Goal: Task Accomplishment & Management: Use online tool/utility

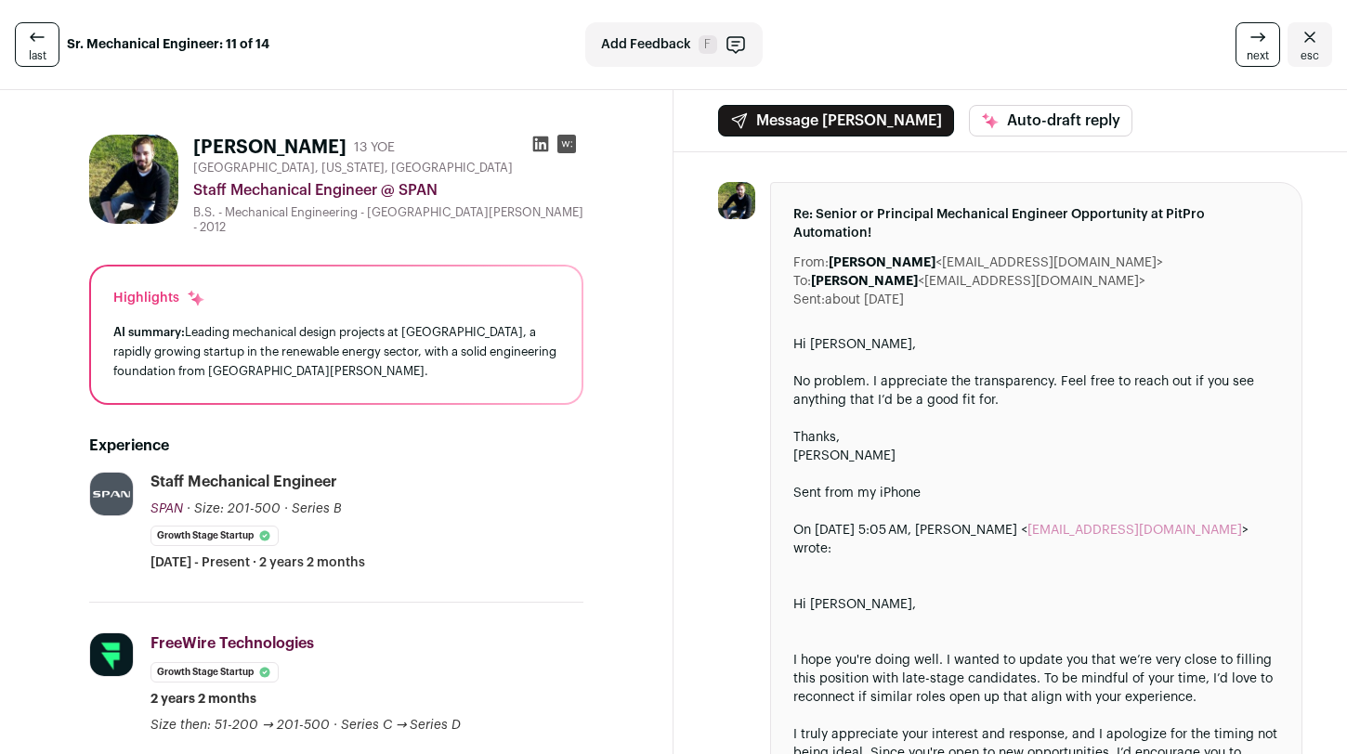
click at [1318, 37] on div "last Sr. Mechanical Engineer: 11 of 14 Add Feedback F next esc" at bounding box center [673, 45] width 1347 height 90
click at [1302, 37] on icon "Close" at bounding box center [1310, 37] width 22 height 22
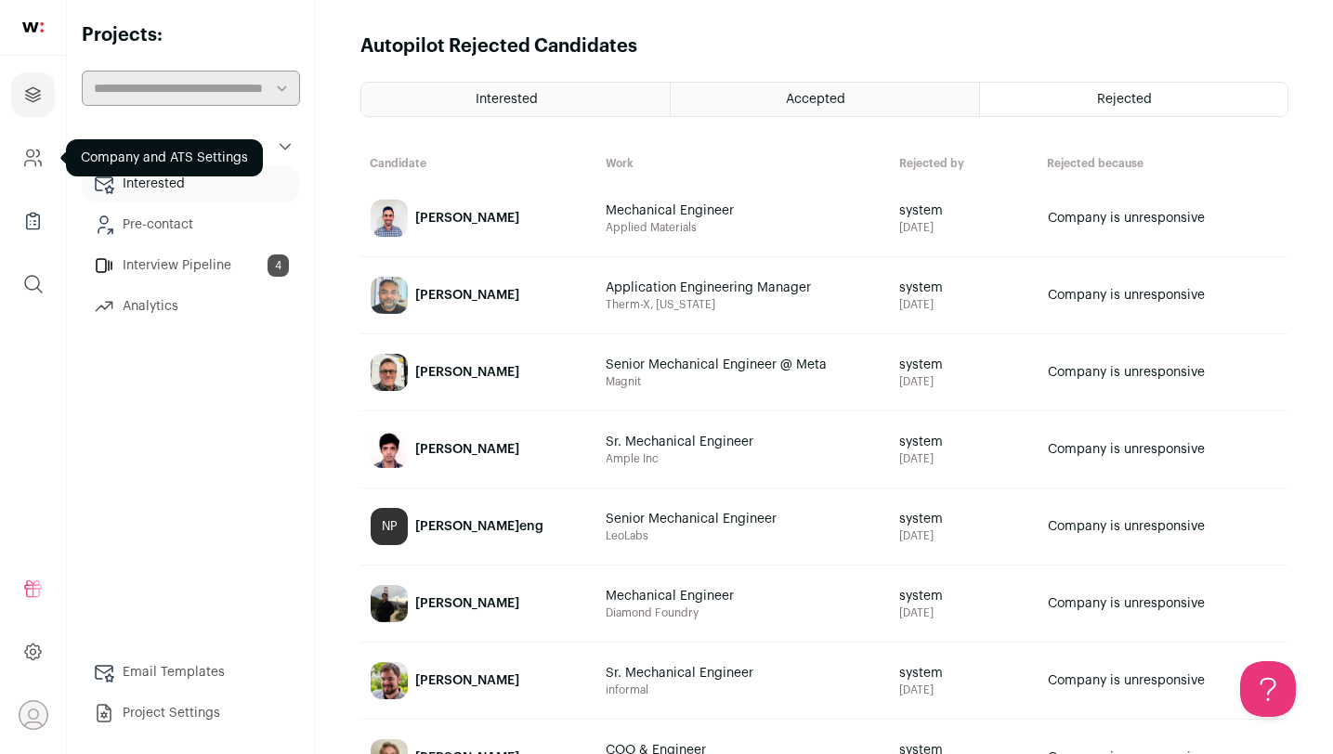
click at [30, 154] on icon "Company and ATS Settings" at bounding box center [32, 158] width 21 height 22
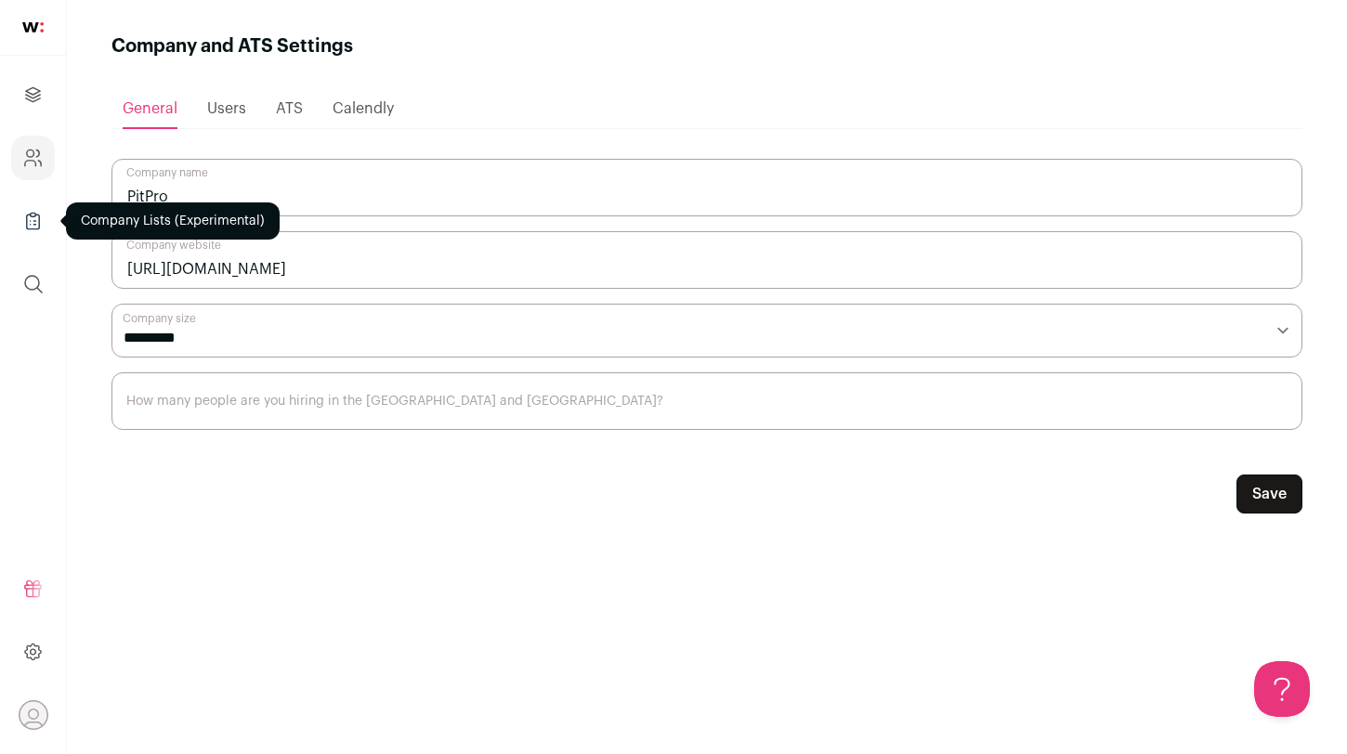
click at [28, 226] on icon "Company Lists" at bounding box center [32, 221] width 21 height 22
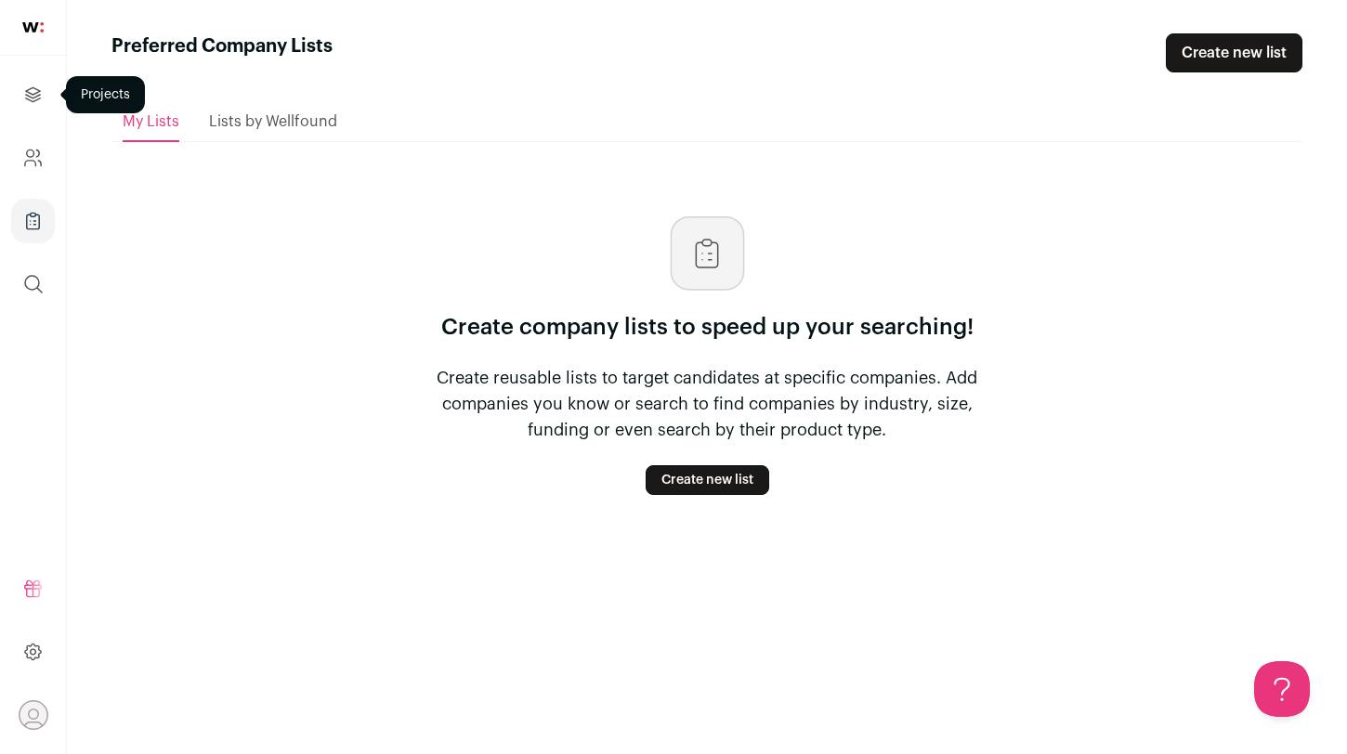
click at [39, 108] on link "Projects" at bounding box center [33, 94] width 44 height 45
click at [30, 96] on icon "Projects" at bounding box center [33, 94] width 14 height 14
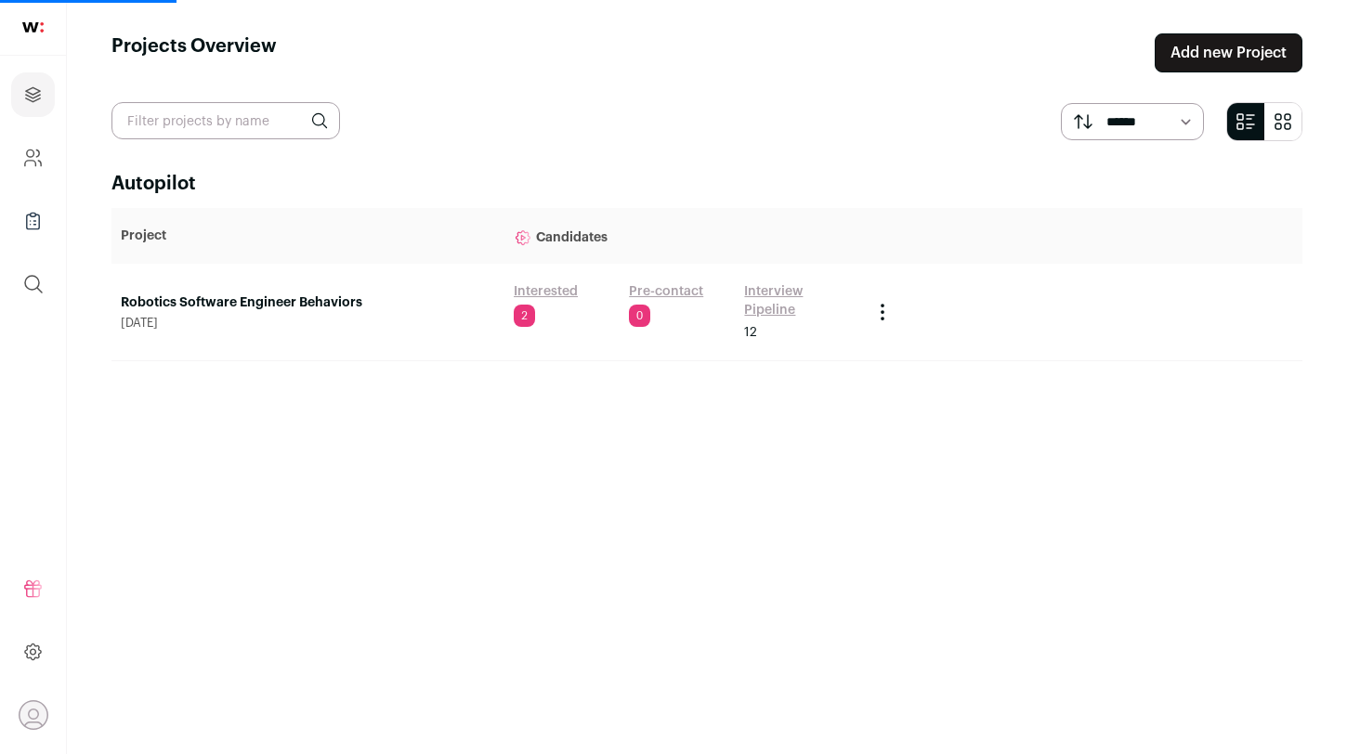
click at [329, 314] on div "Robotics Software Engineer Behaviors August 14, 2025" at bounding box center [308, 312] width 374 height 37
click at [294, 300] on link "Robotics Software Engineer Behaviors" at bounding box center [308, 303] width 374 height 19
click at [293, 300] on link "Robotics Software Engineer Behaviors" at bounding box center [308, 303] width 374 height 19
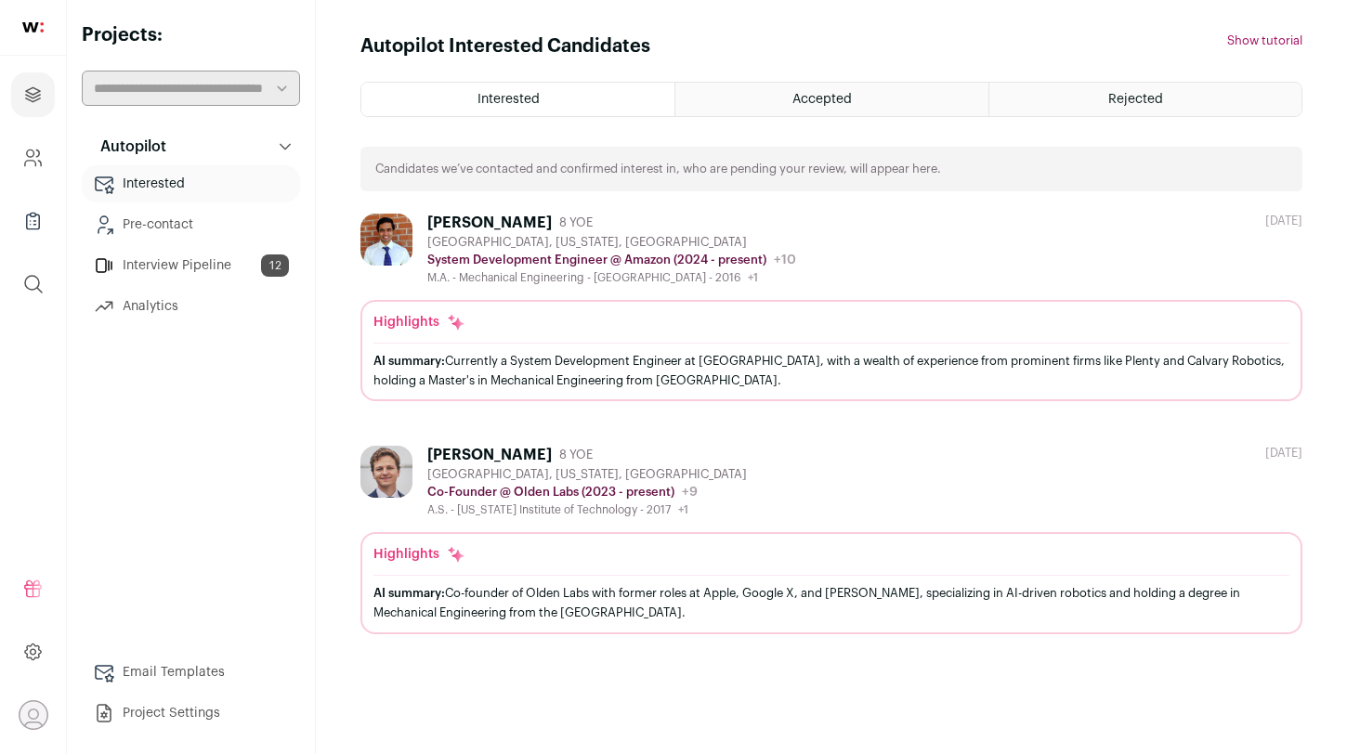
click at [200, 273] on link "Interview Pipeline 12" at bounding box center [191, 265] width 218 height 37
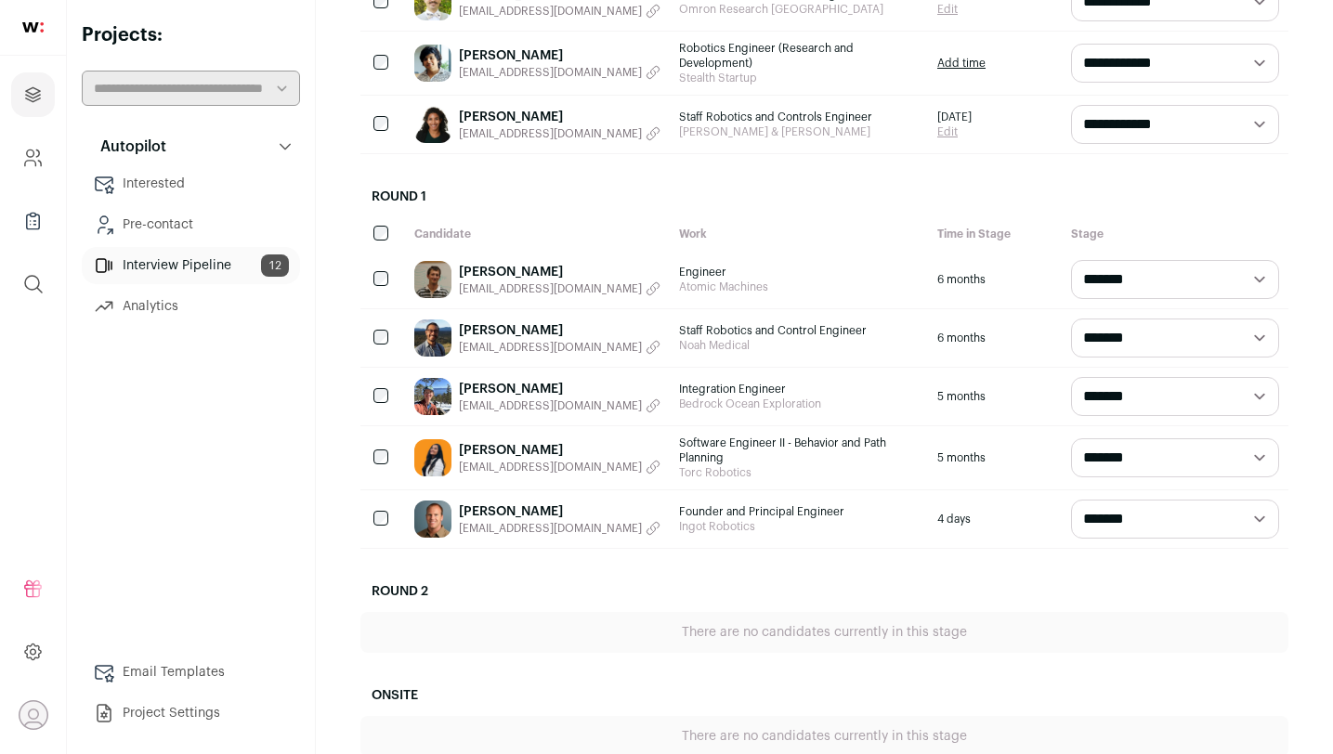
scroll to position [684, 0]
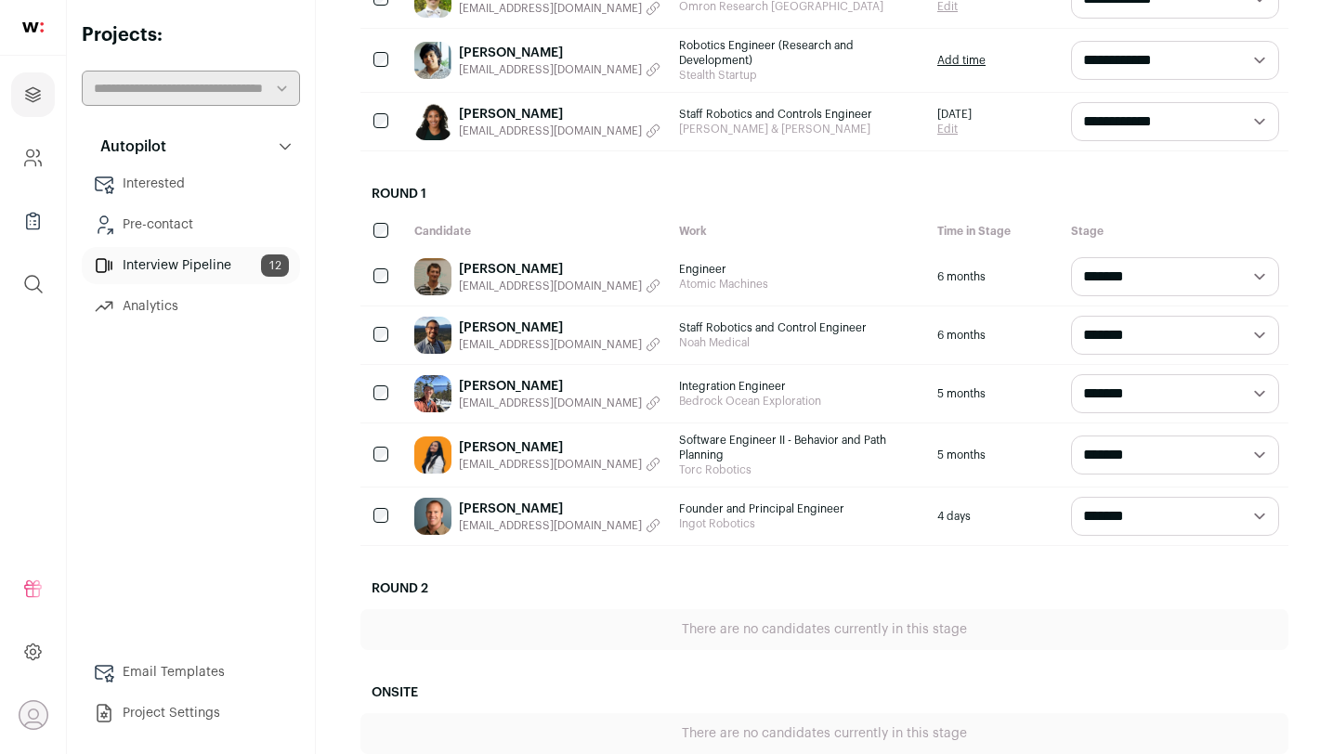
click at [510, 113] on link "Sophia Williams" at bounding box center [560, 114] width 202 height 19
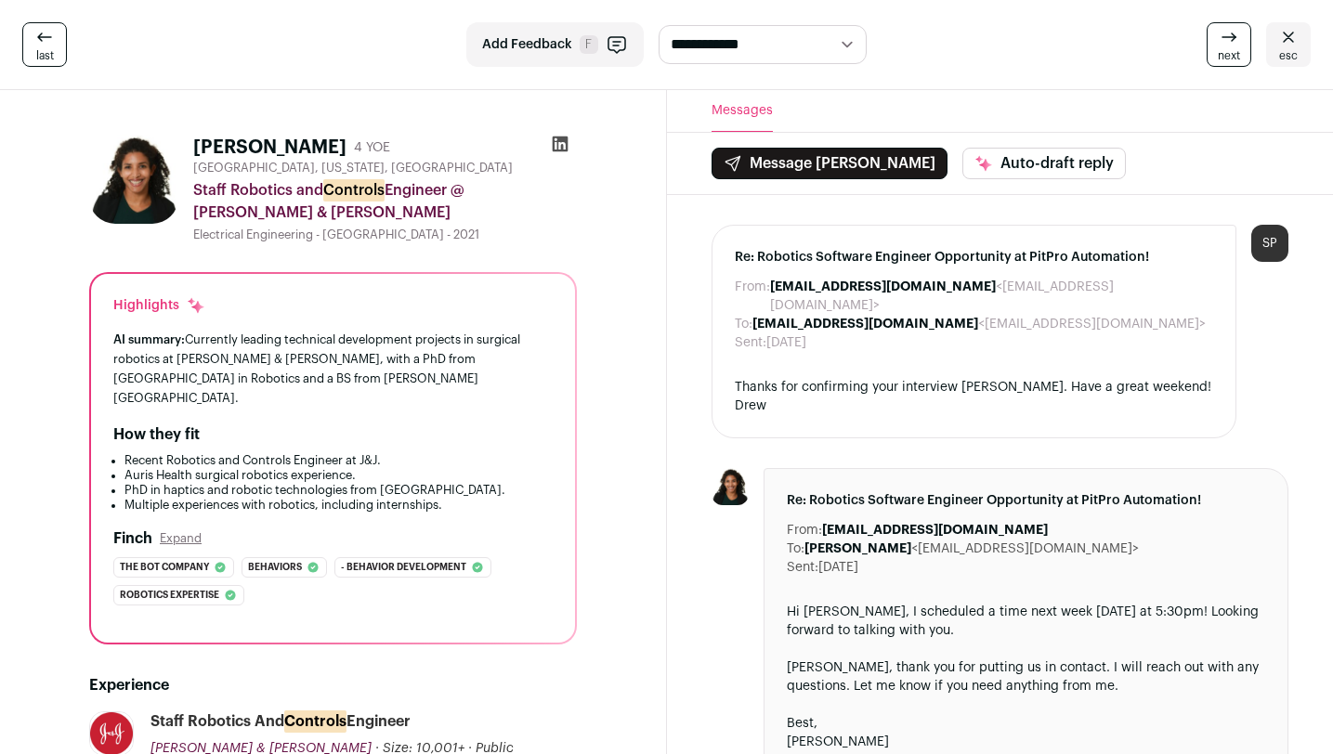
click at [553, 140] on icon at bounding box center [560, 145] width 16 height 16
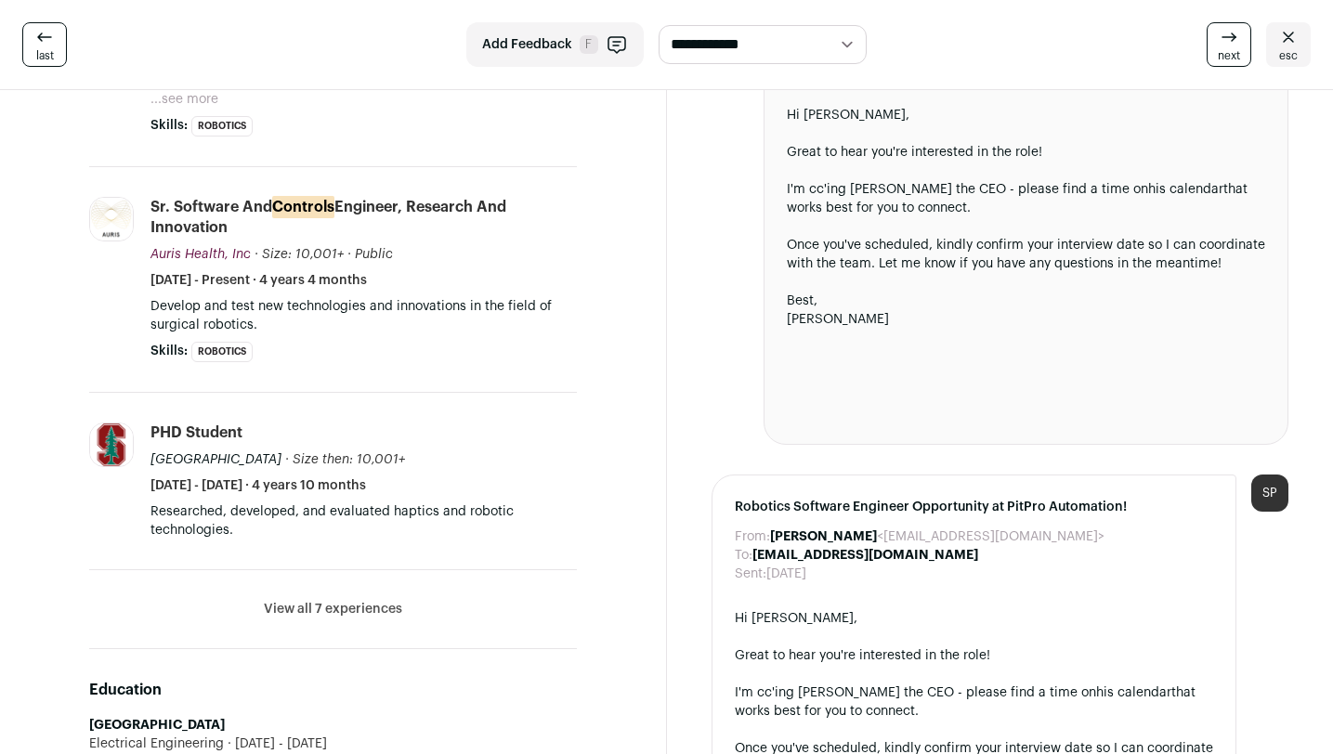
scroll to position [740, 0]
click at [356, 598] on button "View all 7 experiences" at bounding box center [333, 607] width 138 height 19
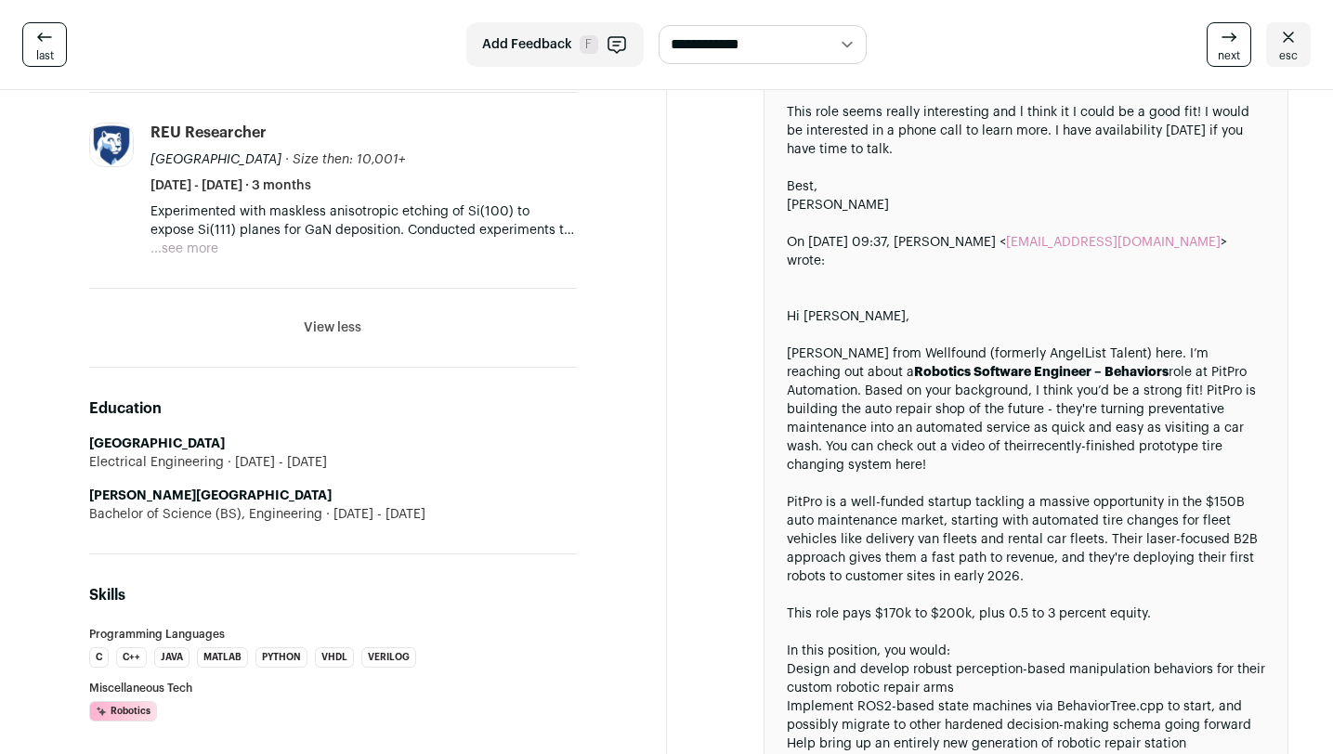
scroll to position [1789, 0]
